Goal: Task Accomplishment & Management: Use online tool/utility

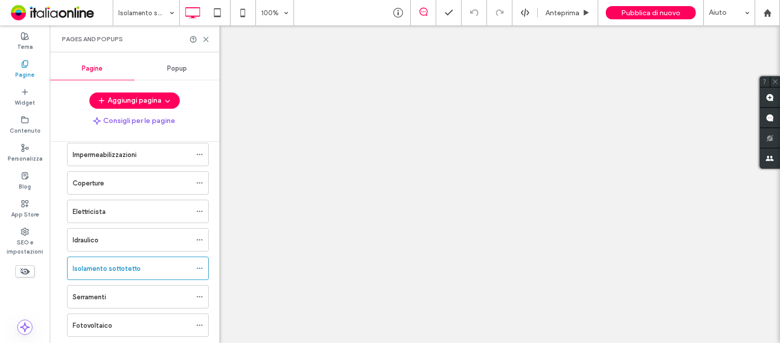
click at [204, 37] on div at bounding box center [390, 171] width 780 height 343
click at [206, 40] on icon at bounding box center [206, 40] width 8 height 8
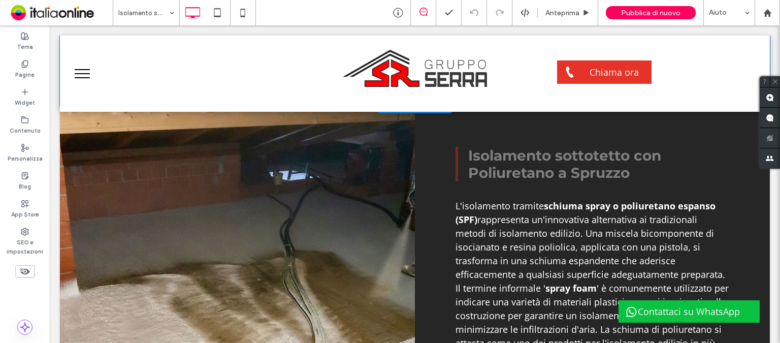
scroll to position [762, 0]
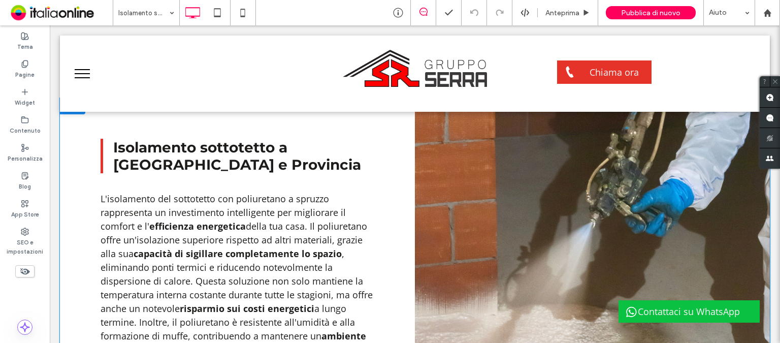
drag, startPoint x: 458, startPoint y: 225, endPoint x: 558, endPoint y: 185, distance: 108.3
click at [458, 225] on li "Titolo diapositiva Scrivi qui la tua didascalia [GEOGRAPHIC_DATA]" at bounding box center [592, 280] width 355 height 364
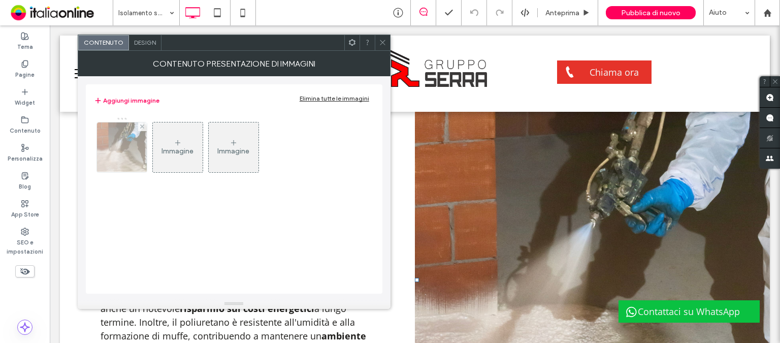
click at [110, 147] on img at bounding box center [122, 147] width 52 height 50
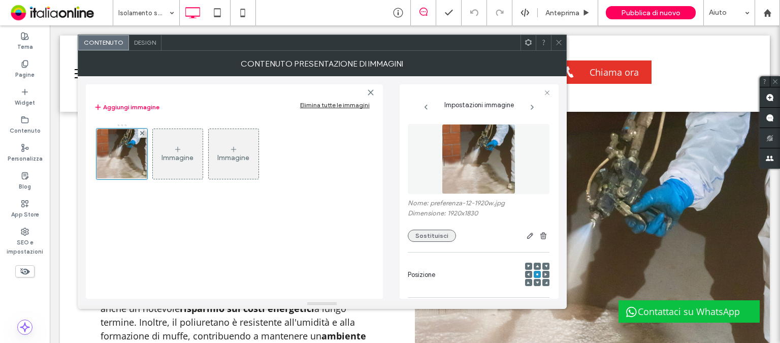
click at [431, 237] on button "Sostituisci" at bounding box center [432, 236] width 48 height 12
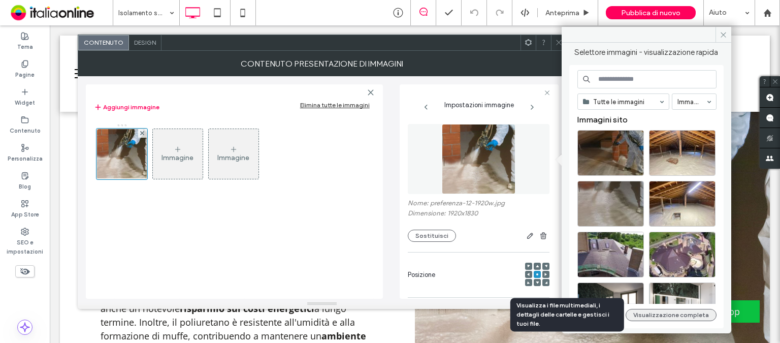
click at [670, 319] on button "Visualizzazione completa" at bounding box center [671, 315] width 91 height 12
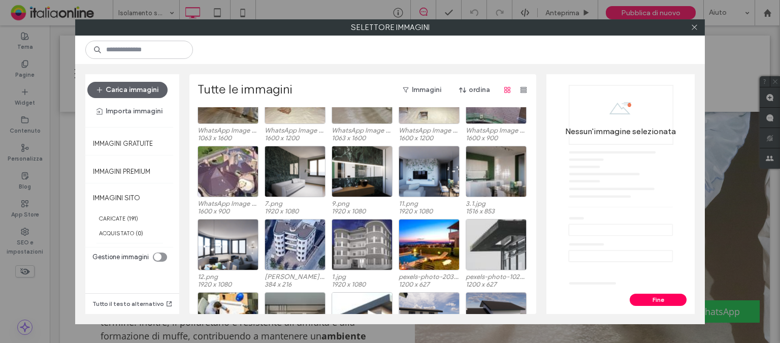
scroll to position [217, 0]
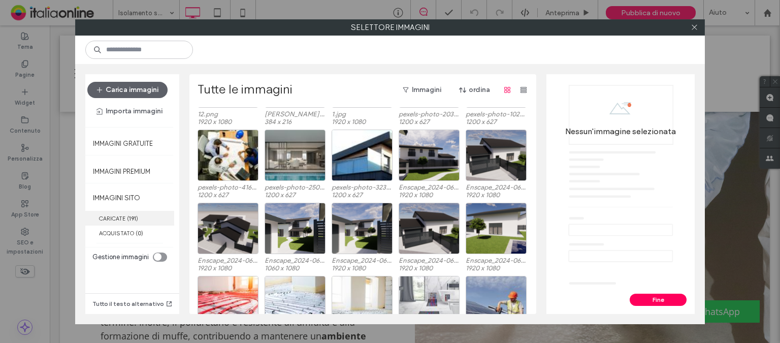
click at [105, 217] on label "CARICATE ( 191 )" at bounding box center [129, 218] width 89 height 15
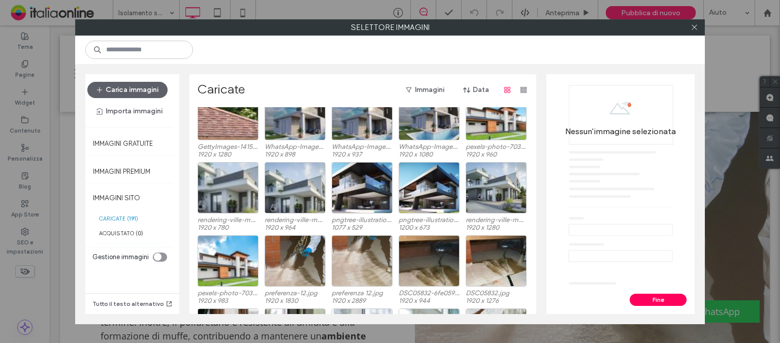
scroll to position [654, 0]
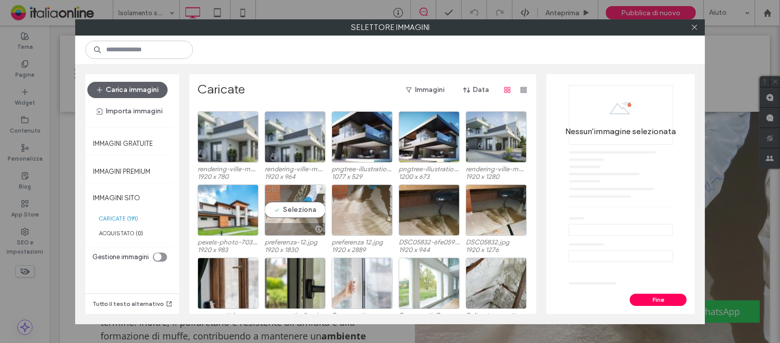
click at [313, 228] on div at bounding box center [318, 229] width 13 height 8
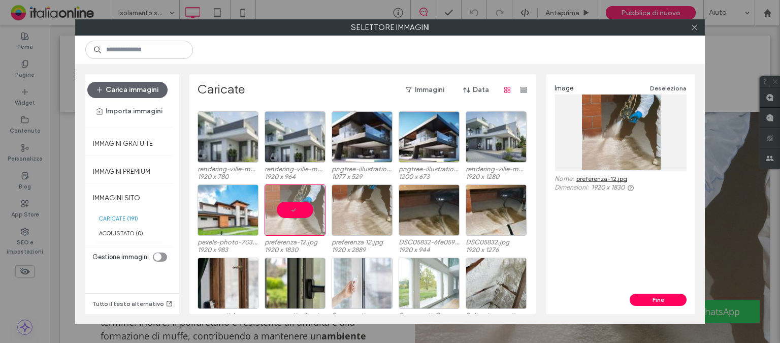
click at [621, 178] on link "preferenza-12.jpg" at bounding box center [602, 179] width 51 height 8
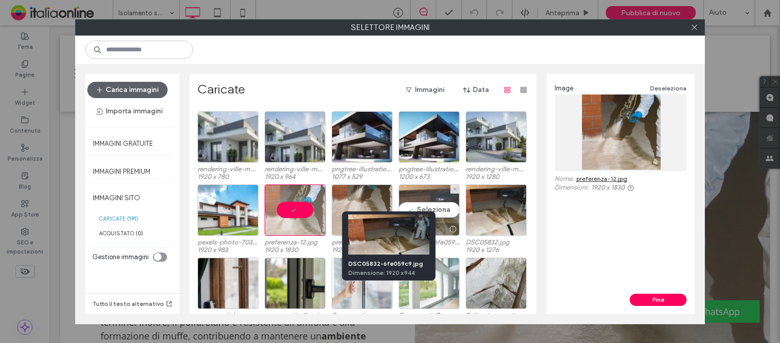
click at [448, 227] on div at bounding box center [453, 229] width 13 height 8
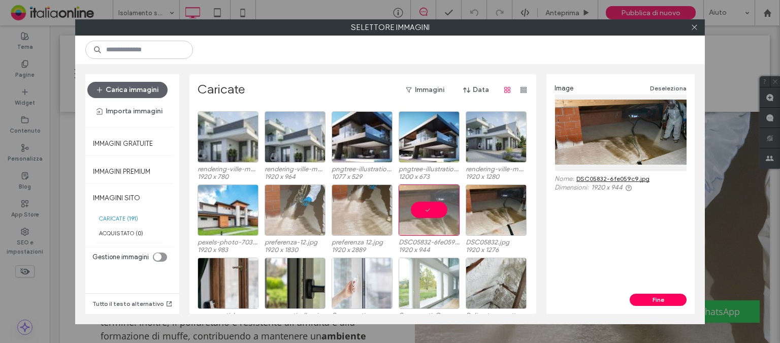
click at [638, 178] on link "DSC05832-6fe059c9.jpg" at bounding box center [613, 179] width 73 height 8
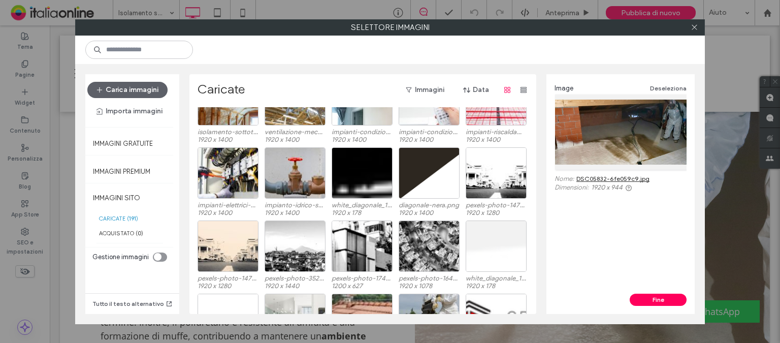
scroll to position [959, 0]
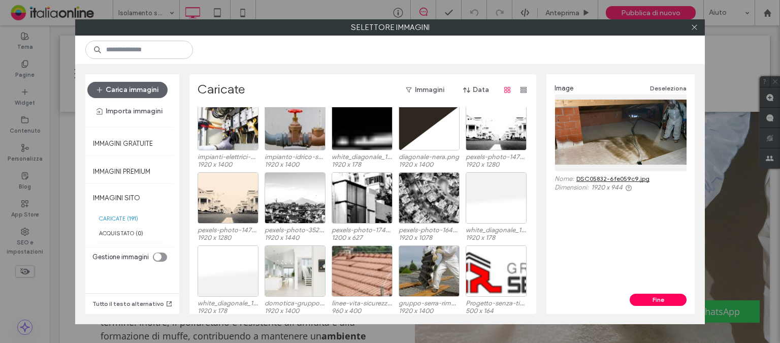
drag, startPoint x: 695, startPoint y: 26, endPoint x: 579, endPoint y: 163, distance: 178.8
click at [694, 27] on icon at bounding box center [695, 27] width 8 height 8
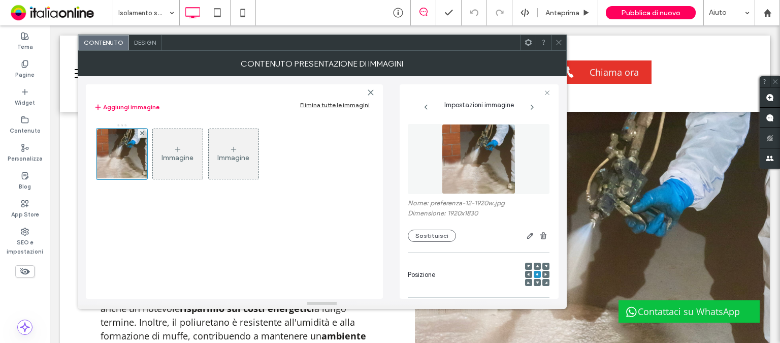
click at [559, 42] on use at bounding box center [558, 42] width 5 height 5
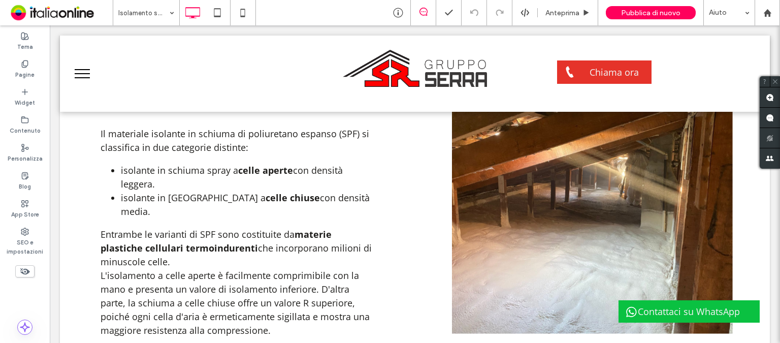
scroll to position [1575, 0]
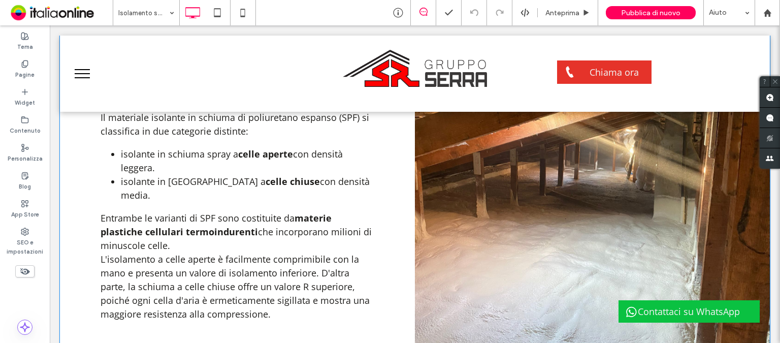
click at [456, 230] on li "Titolo diapositiva Scrivi qui la tua didascalia [GEOGRAPHIC_DATA]" at bounding box center [592, 185] width 355 height 336
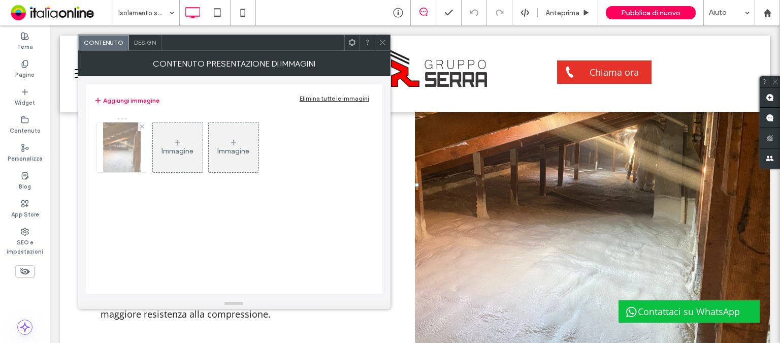
click at [122, 161] on img at bounding box center [122, 147] width 38 height 50
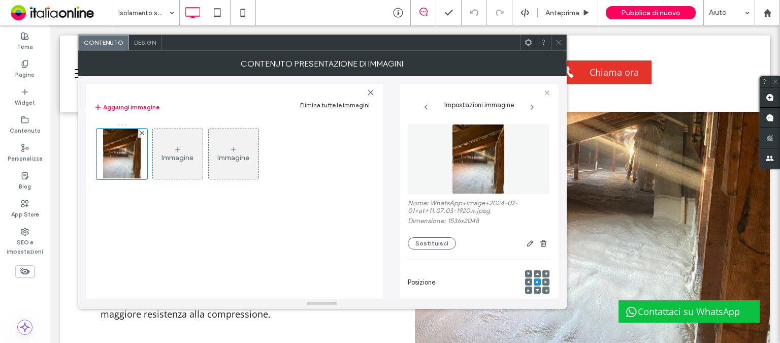
drag, startPoint x: 437, startPoint y: 242, endPoint x: 546, endPoint y: 272, distance: 112.7
click at [437, 242] on button "Sostituisci" at bounding box center [432, 243] width 48 height 12
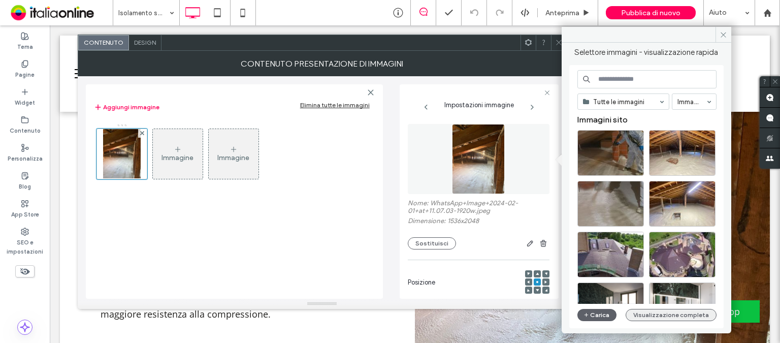
click at [679, 317] on button "Visualizzazione completa" at bounding box center [671, 315] width 91 height 12
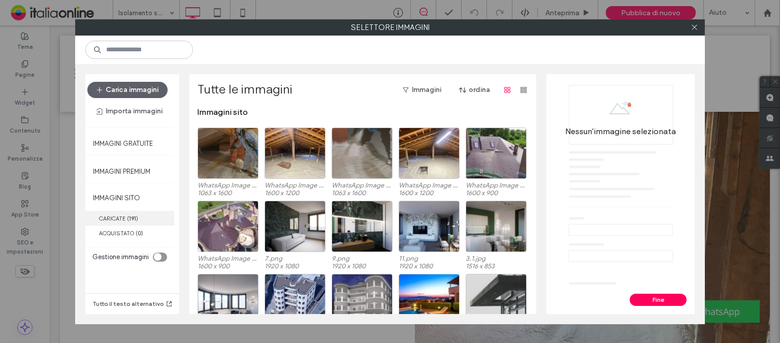
click at [142, 219] on label "CARICATE ( 191 )" at bounding box center [129, 218] width 89 height 15
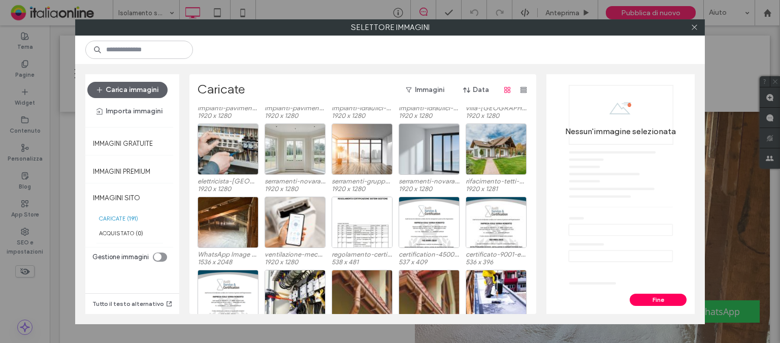
scroll to position [400, 0]
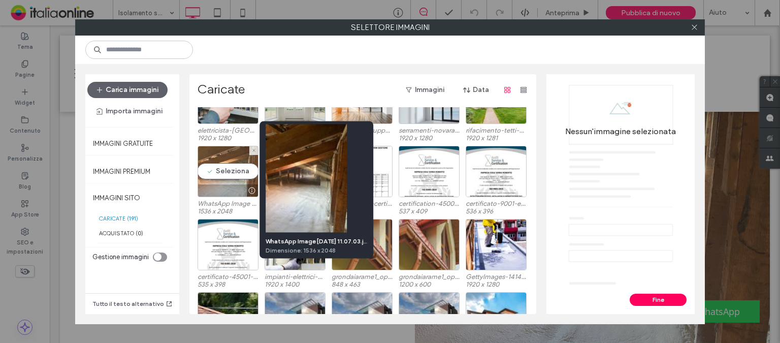
click at [246, 191] on div at bounding box center [251, 190] width 13 height 8
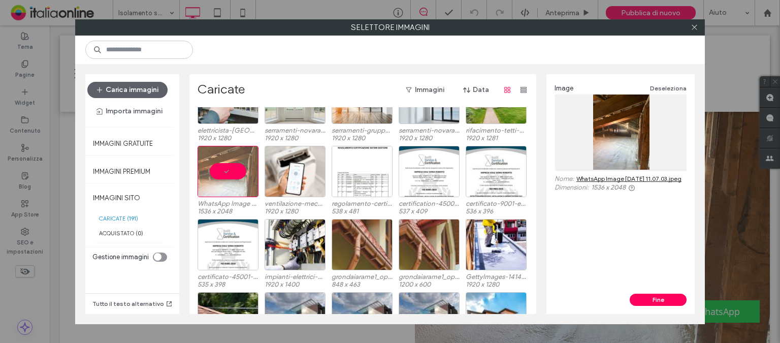
click at [643, 178] on link "WhatsApp Image [DATE] 11.07.03.jpeg" at bounding box center [629, 179] width 105 height 8
click at [696, 25] on icon at bounding box center [695, 27] width 8 height 8
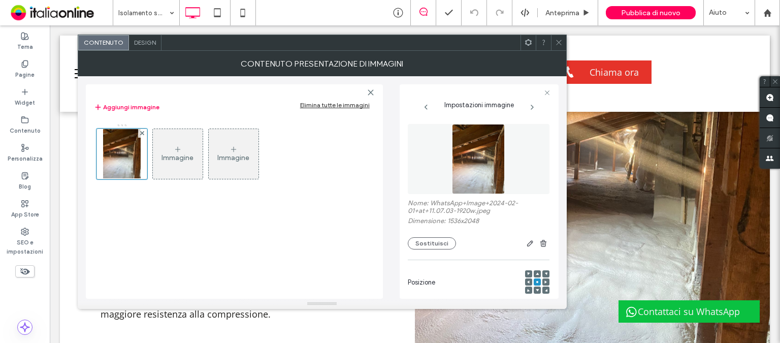
click at [560, 39] on icon at bounding box center [559, 43] width 8 height 8
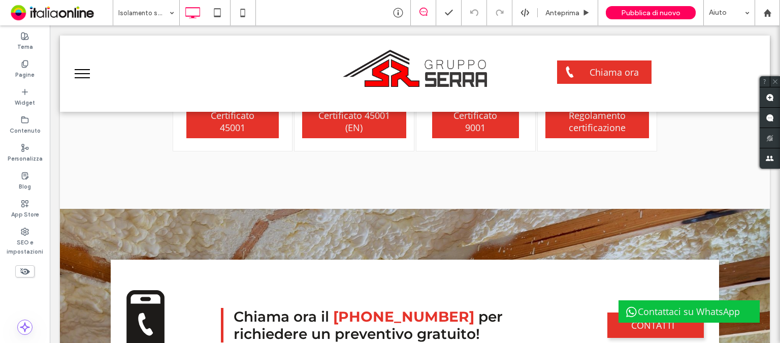
scroll to position [2300, 0]
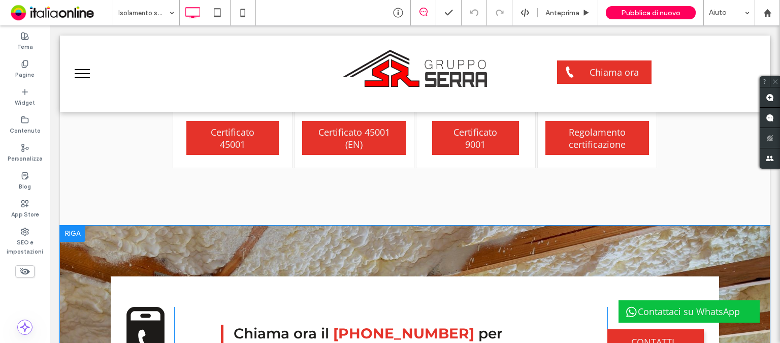
click at [444, 242] on div "Click To Paste Chiama ora il [PHONE_NUMBER] per richiedere un preventivo gratui…" at bounding box center [415, 342] width 710 height 233
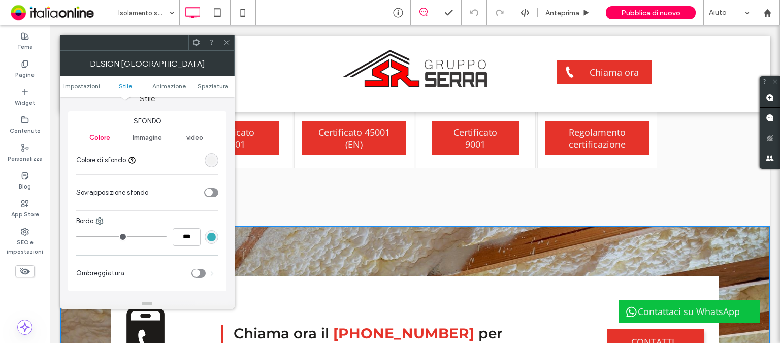
scroll to position [102, 0]
click at [146, 134] on span "Immagine" at bounding box center [147, 136] width 29 height 8
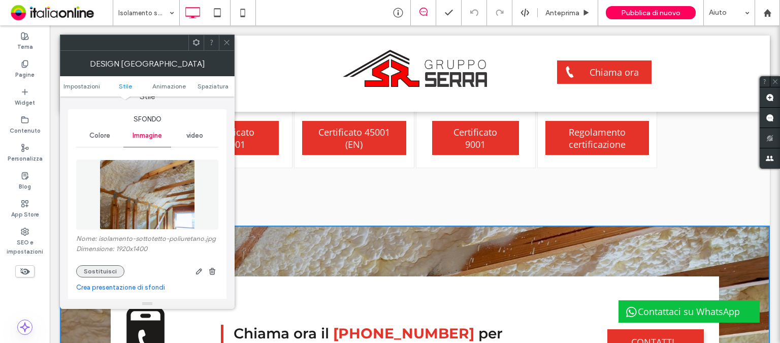
drag, startPoint x: 108, startPoint y: 267, endPoint x: 353, endPoint y: 136, distance: 277.5
click at [108, 267] on button "Sostituisci" at bounding box center [100, 271] width 48 height 12
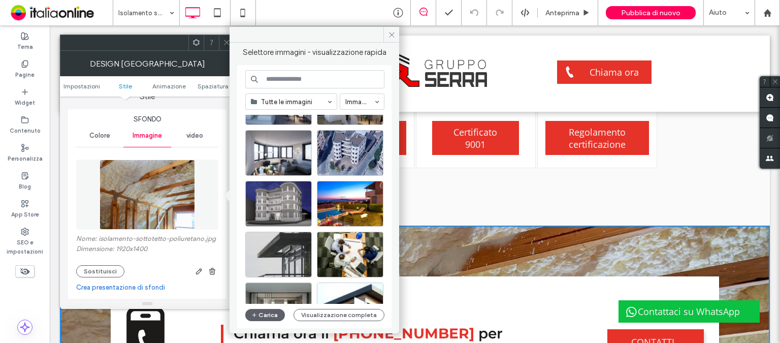
scroll to position [435, 0]
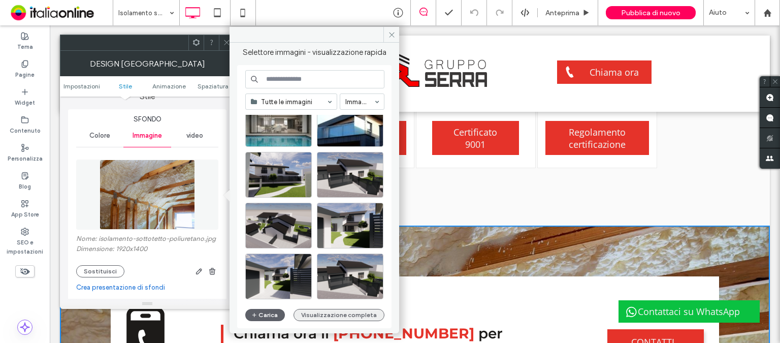
click at [328, 315] on button "Visualizzazione completa" at bounding box center [339, 315] width 91 height 12
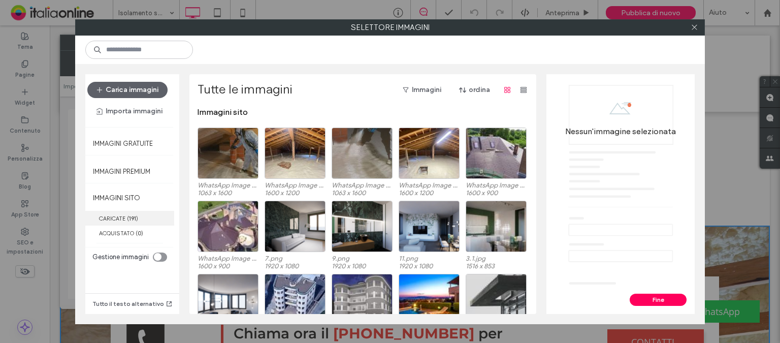
click at [136, 221] on b "191" at bounding box center [132, 218] width 7 height 7
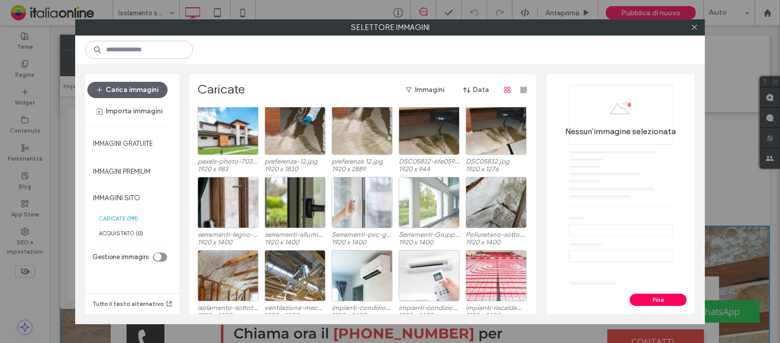
scroll to position [817, 0]
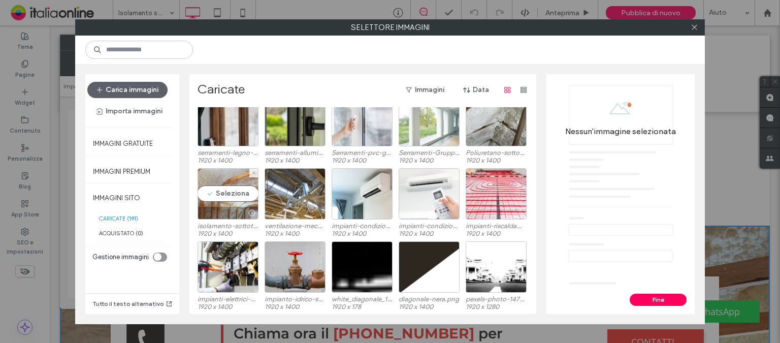
click at [248, 212] on div at bounding box center [251, 213] width 13 height 8
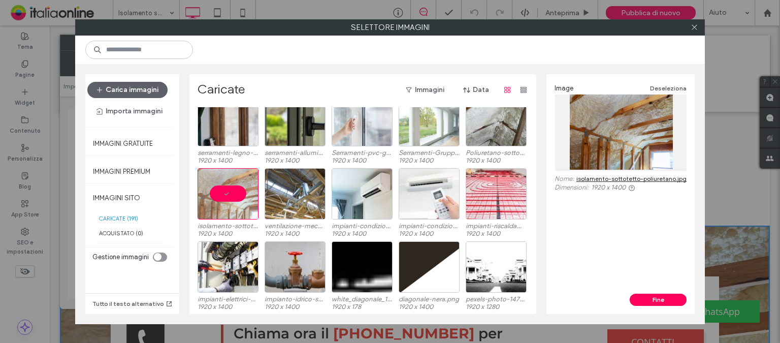
click at [629, 180] on link "isolamento-sottotetto-poliuretano.jpg" at bounding box center [632, 179] width 110 height 8
drag, startPoint x: 694, startPoint y: 24, endPoint x: 486, endPoint y: 2, distance: 209.0
click at [694, 24] on icon at bounding box center [695, 27] width 8 height 8
